Goal: Information Seeking & Learning: Learn about a topic

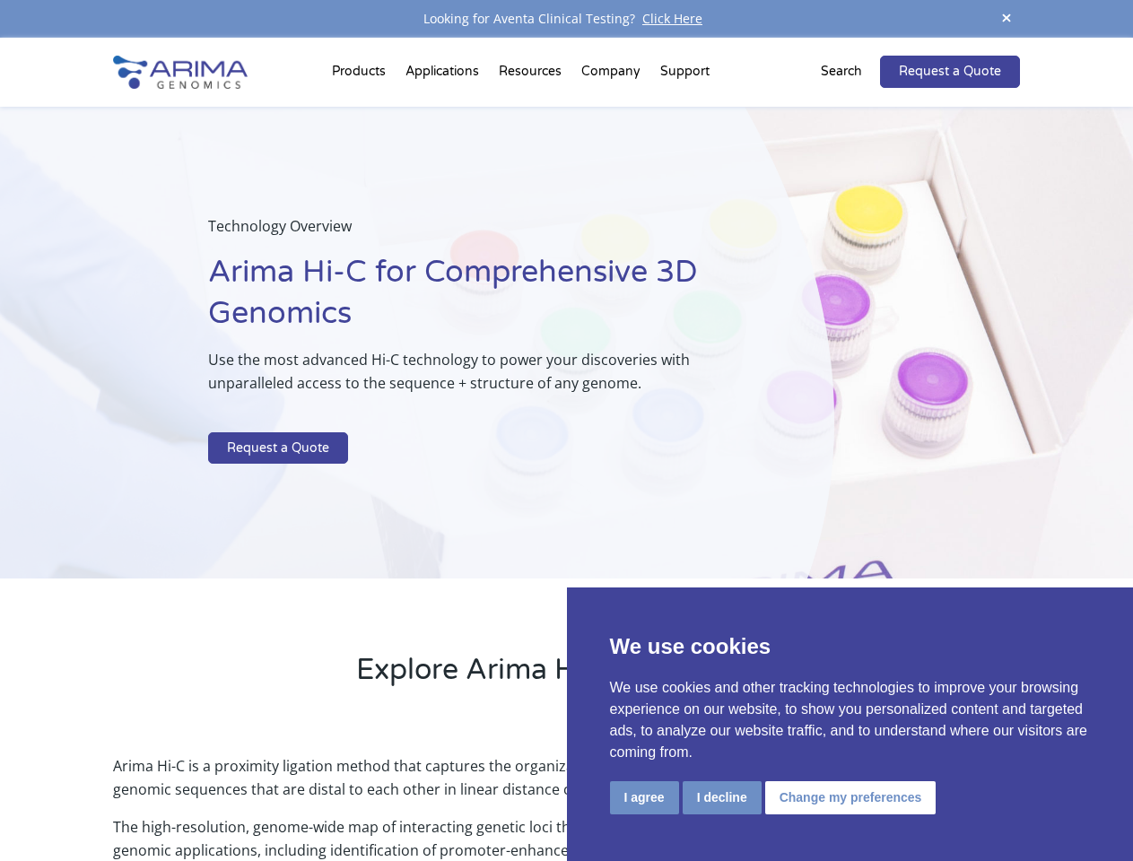
click at [566, 430] on p at bounding box center [475, 420] width 535 height 23
click at [644, 797] on button "I agree" at bounding box center [644, 797] width 69 height 33
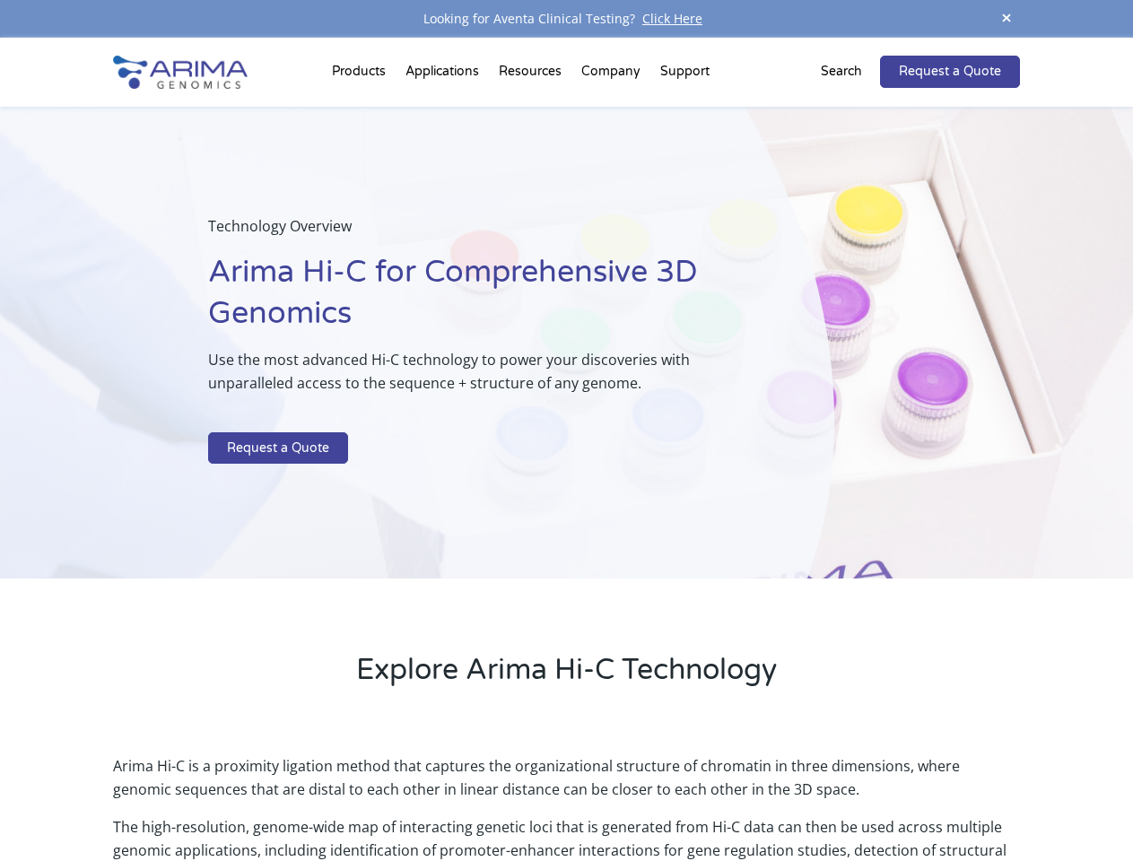
click at [721, 797] on p "Arima Hi-C is a proximity ligation method that captures the organizational stru…" at bounding box center [566, 784] width 906 height 61
click at [847, 797] on p "Arima Hi-C is a proximity ligation method that captures the organizational stru…" at bounding box center [566, 784] width 906 height 61
click at [1006, 19] on span at bounding box center [1006, 19] width 27 height 24
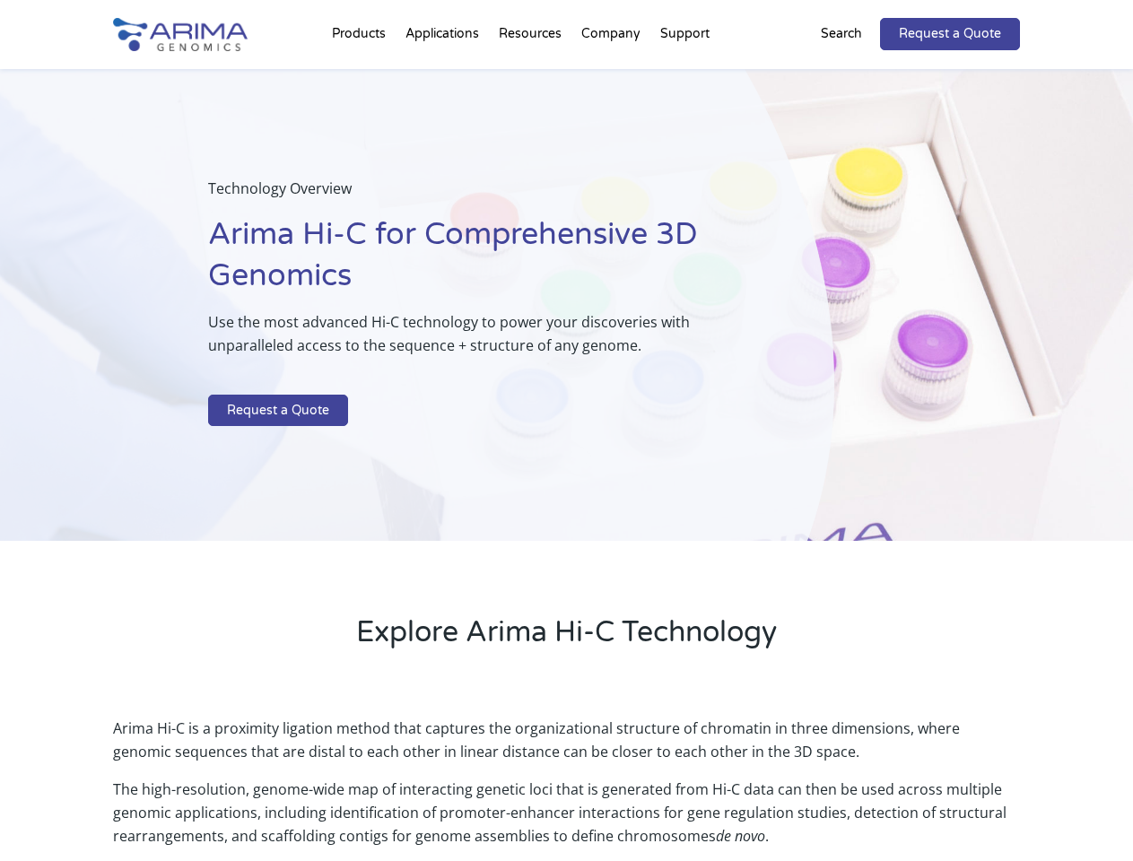
click at [566, 449] on div "Technology Overview Arima Hi-C for Comprehensive 3D Genomics Use the most advan…" at bounding box center [417, 305] width 834 height 473
click at [361, 75] on div "Technology Overview Arima Hi-C for Comprehensive 3D Genomics Use the most advan…" at bounding box center [417, 305] width 834 height 473
click at [532, 75] on div "Technology Overview Arima Hi-C for Comprehensive 3D Genomics Use the most advan…" at bounding box center [417, 305] width 834 height 473
click at [612, 75] on div "Technology Overview Arima Hi-C for Comprehensive 3D Genomics Use the most advan…" at bounding box center [417, 305] width 834 height 473
click at [684, 75] on div "Technology Overview Arima Hi-C for Comprehensive 3D Genomics Use the most advan…" at bounding box center [417, 305] width 834 height 473
